Goal: Task Accomplishment & Management: Use online tool/utility

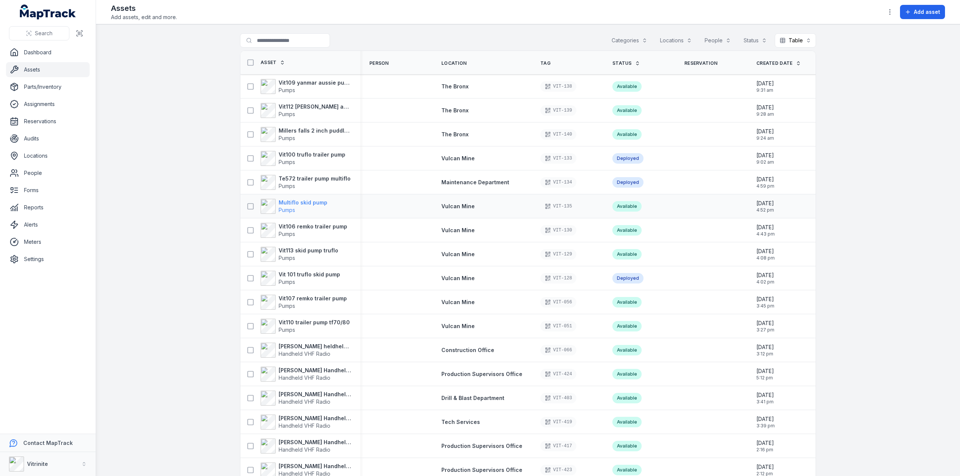
click at [285, 201] on strong "Multiflo skid pump" at bounding box center [303, 202] width 49 height 7
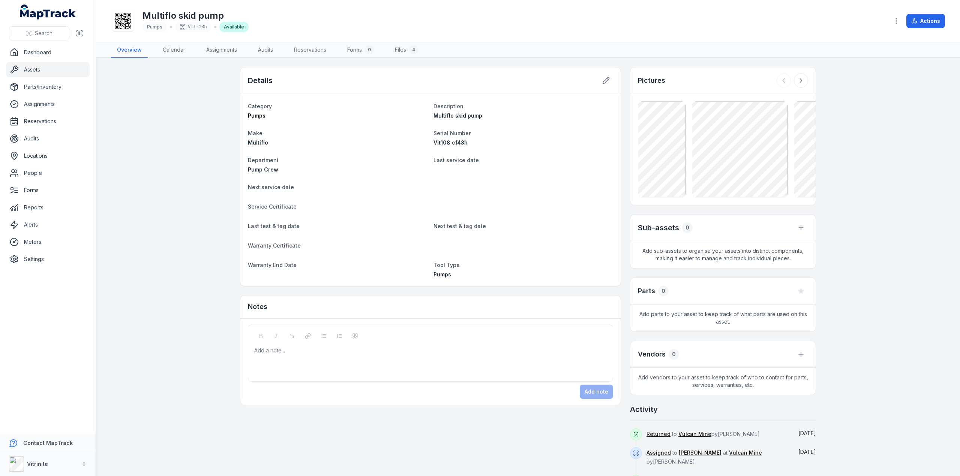
click at [283, 355] on div "Add a note..." at bounding box center [430, 362] width 352 height 30
click at [899, 19] on icon "button" at bounding box center [895, 20] width 7 height 7
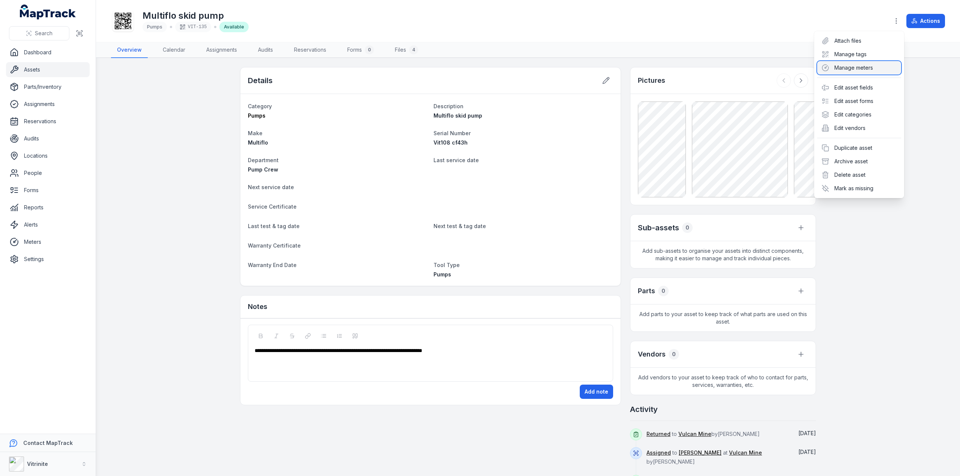
click at [841, 67] on div "Manage meters" at bounding box center [859, 67] width 84 height 13
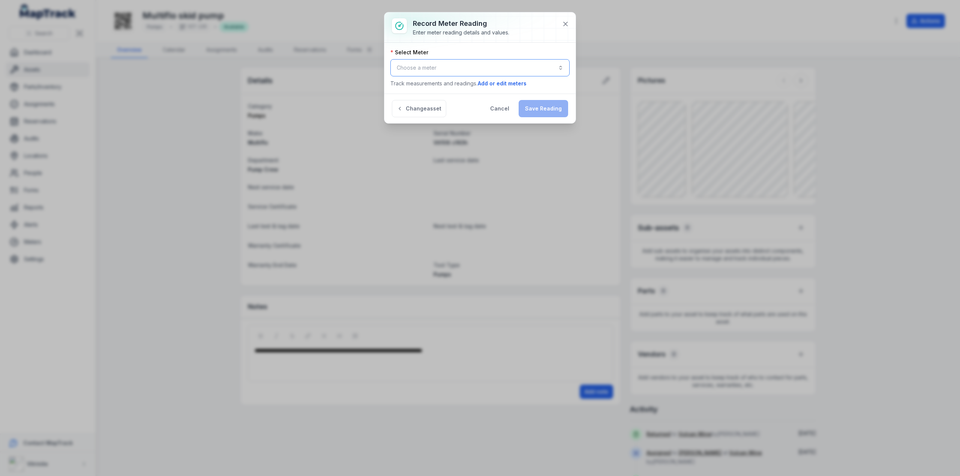
click at [423, 64] on button "Choose a meter" at bounding box center [479, 67] width 179 height 17
click at [431, 90] on span "Pump Hours" at bounding box center [422, 87] width 30 height 7
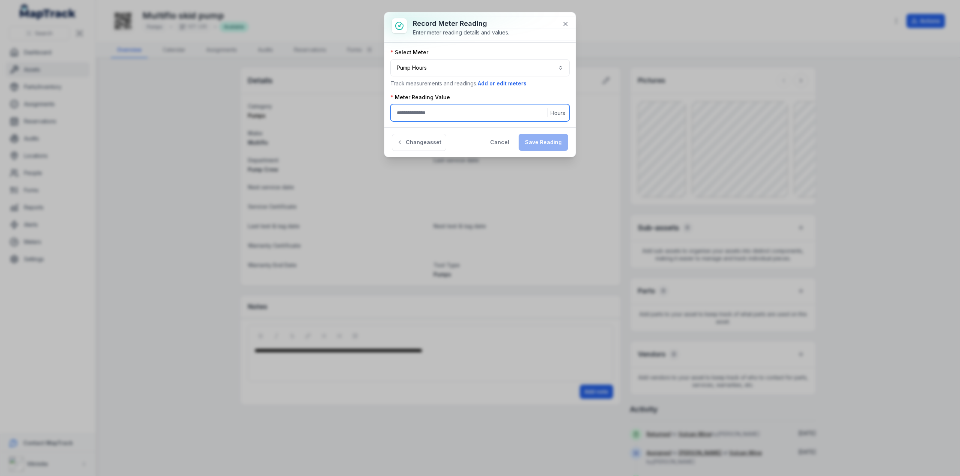
click at [421, 114] on input ":r13j:-form-item-label" at bounding box center [479, 112] width 179 height 17
type input "*"
click at [539, 144] on button "Save Reading" at bounding box center [542, 142] width 49 height 17
